Goal: Task Accomplishment & Management: Manage account settings

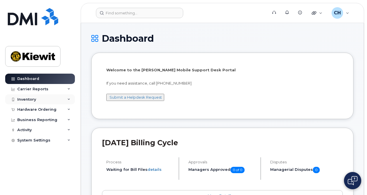
click at [51, 101] on div "Inventory" at bounding box center [40, 99] width 70 height 10
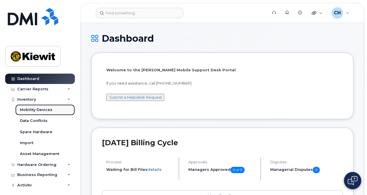
click at [52, 111] on link "Mobility Devices" at bounding box center [45, 110] width 60 height 11
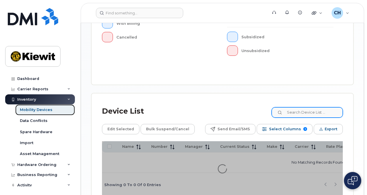
scroll to position [255, 0]
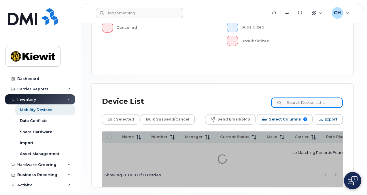
click at [308, 98] on input at bounding box center [307, 103] width 72 height 10
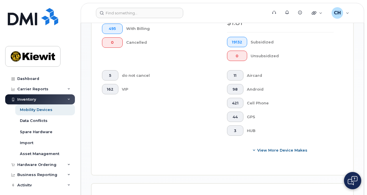
scroll to position [270, 0]
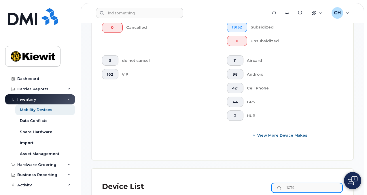
type input "107457"
drag, startPoint x: 313, startPoint y: 100, endPoint x: 245, endPoint y: 99, distance: 67.4
click at [245, 179] on div "Device List 107457" at bounding box center [222, 186] width 241 height 15
click at [320, 183] on input at bounding box center [307, 188] width 72 height 10
type input "106146"
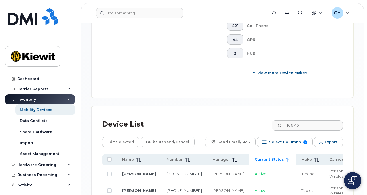
scroll to position [328, 0]
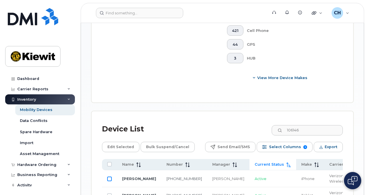
click at [111, 177] on input "Row Unselected" at bounding box center [109, 179] width 5 height 5
checkbox input "true"
click at [109, 193] on input "Row Unselected" at bounding box center [109, 195] width 5 height 5
checkbox input "true"
click at [125, 143] on span "Edit Selected" at bounding box center [120, 147] width 26 height 9
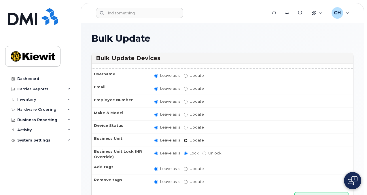
click at [185, 139] on input "Update" at bounding box center [186, 141] width 4 height 4
radio input "true"
radio input "false"
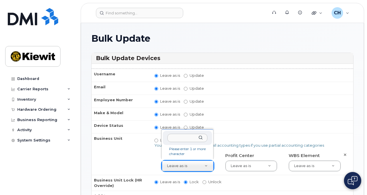
click at [189, 139] on input "text" at bounding box center [187, 138] width 40 height 8
type input "none"
type input "29629358"
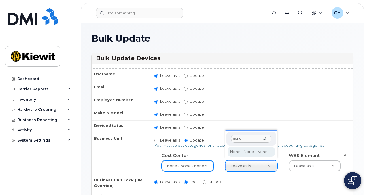
type input "none"
type input "29629357"
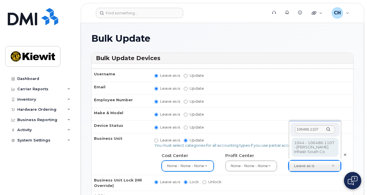
type input "106486.1107"
type input "35742708"
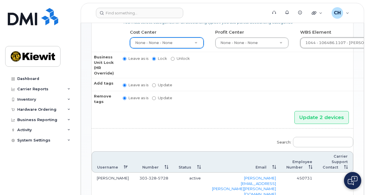
scroll to position [144, 0]
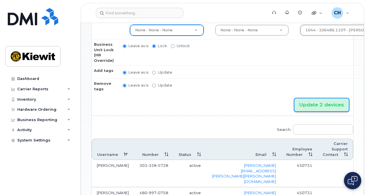
click at [313, 105] on input "Update 2 devices" at bounding box center [321, 104] width 54 height 13
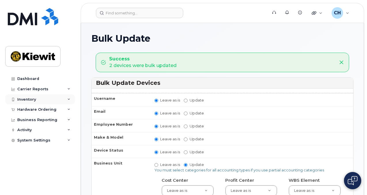
click at [45, 100] on div "Inventory" at bounding box center [40, 99] width 70 height 10
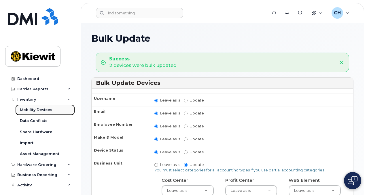
click at [48, 114] on link "Mobility Devices" at bounding box center [45, 110] width 60 height 11
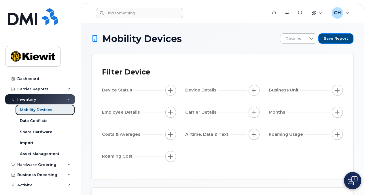
click at [48, 113] on link "Mobility Devices" at bounding box center [45, 110] width 60 height 11
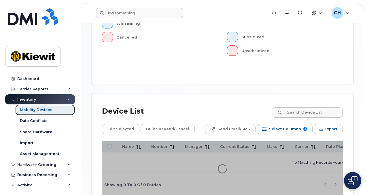
scroll to position [255, 0]
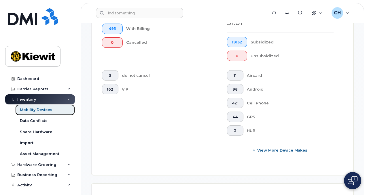
scroll to position [270, 0]
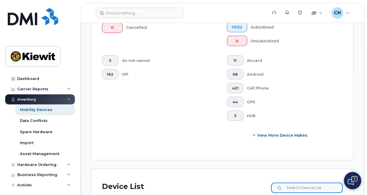
click at [312, 183] on input at bounding box center [307, 188] width 72 height 10
type input "106146"
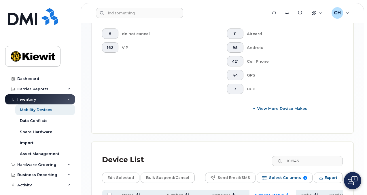
scroll to position [374, 0]
